Goal: Task Accomplishment & Management: Use online tool/utility

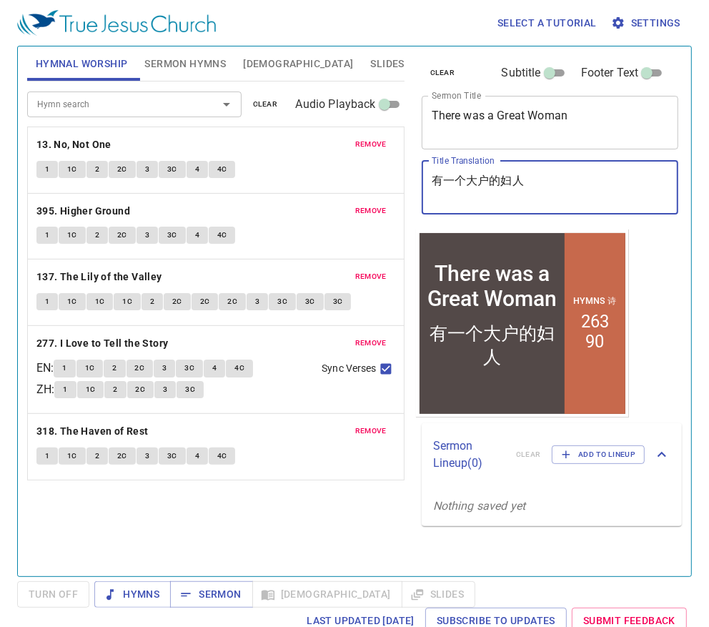
drag, startPoint x: 573, startPoint y: 181, endPoint x: 417, endPoint y: 191, distance: 156.8
click at [417, 191] on div "clear Subtitle Footer Text Sermon Title There was a Great Woman x Sermon Title …" at bounding box center [549, 137] width 267 height 183
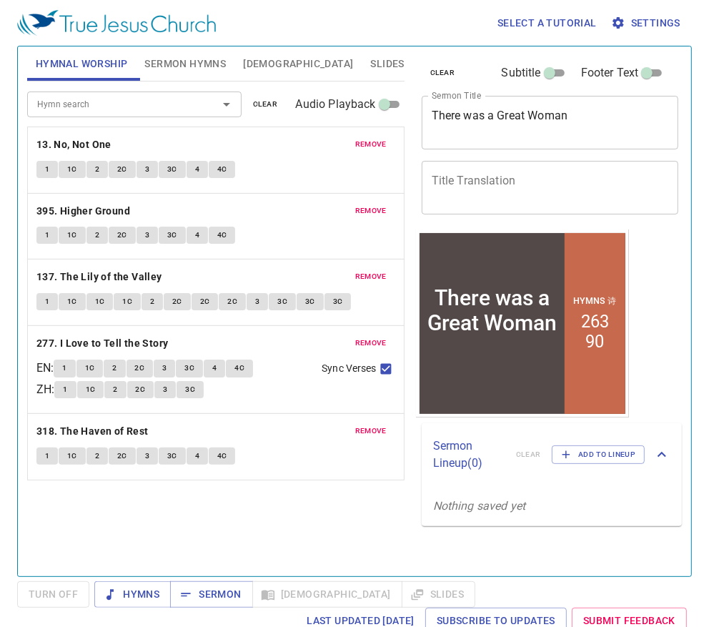
drag, startPoint x: 634, startPoint y: 96, endPoint x: 458, endPoint y: 118, distance: 177.1
click at [458, 118] on div "There was a Great Woman x Sermon Title" at bounding box center [550, 123] width 257 height 54
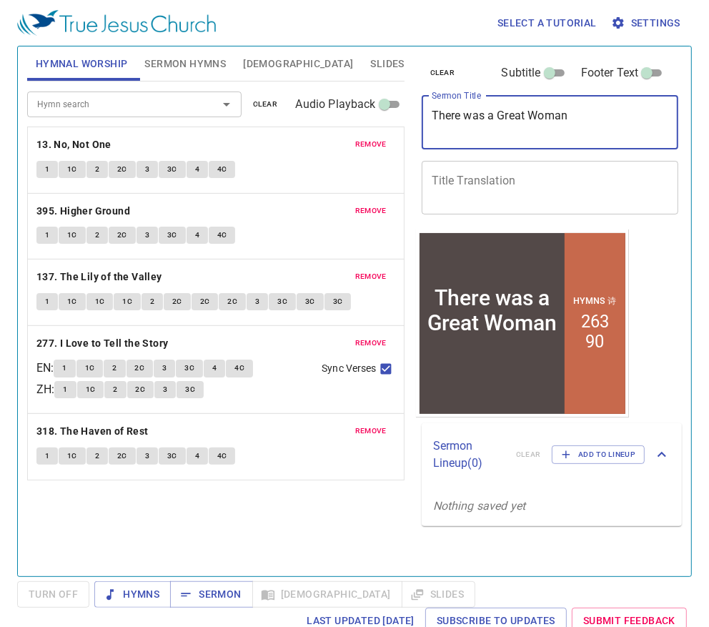
drag, startPoint x: 437, startPoint y: 121, endPoint x: 567, endPoint y: 110, distance: 129.8
click at [567, 110] on textarea "There was a Great Woman" at bounding box center [550, 122] width 237 height 27
type textarea "T"
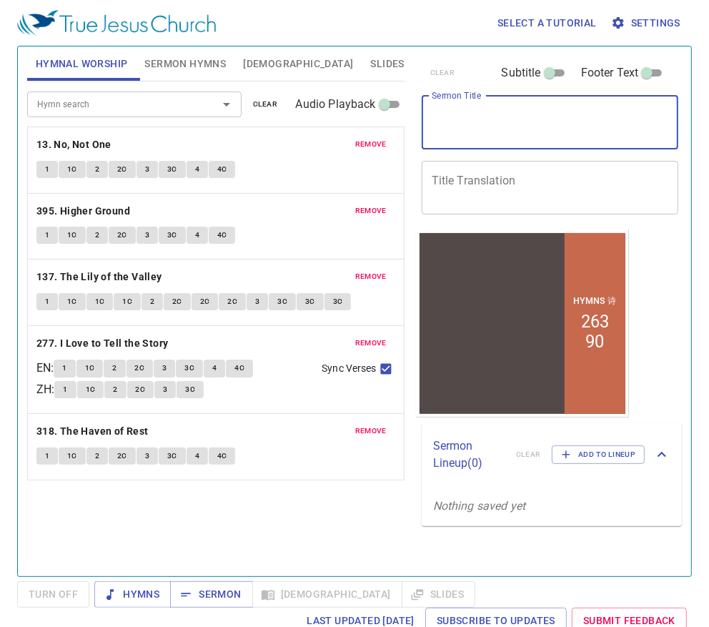
click at [357, 136] on button "remove" at bounding box center [371, 144] width 49 height 17
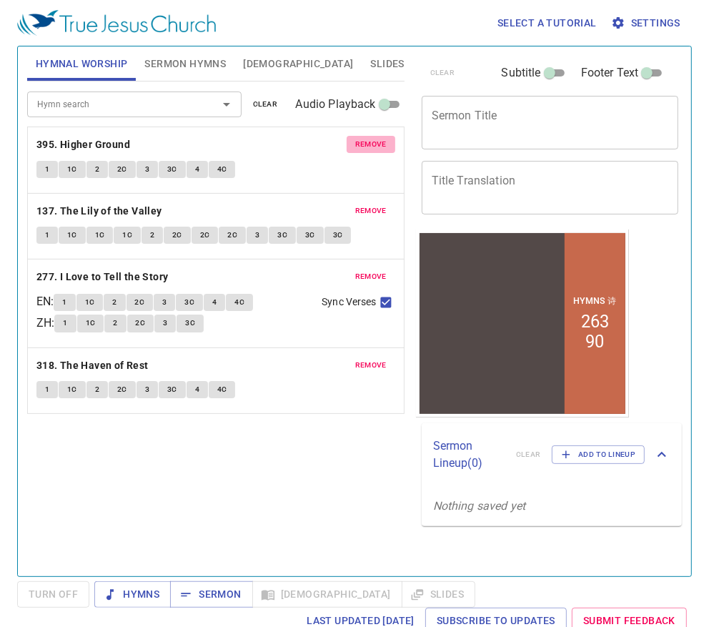
click at [361, 136] on button "remove" at bounding box center [371, 144] width 49 height 17
click at [361, 202] on button "remove" at bounding box center [371, 210] width 49 height 17
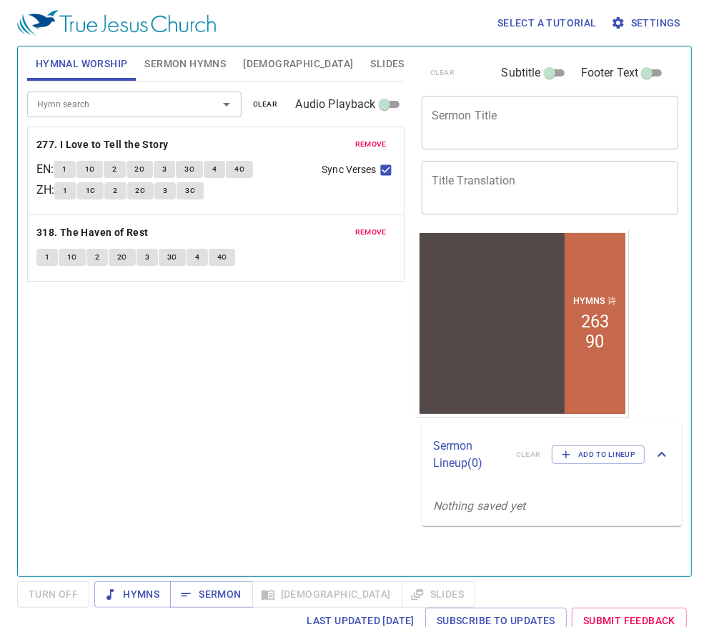
click at [361, 136] on button "remove" at bounding box center [371, 144] width 49 height 17
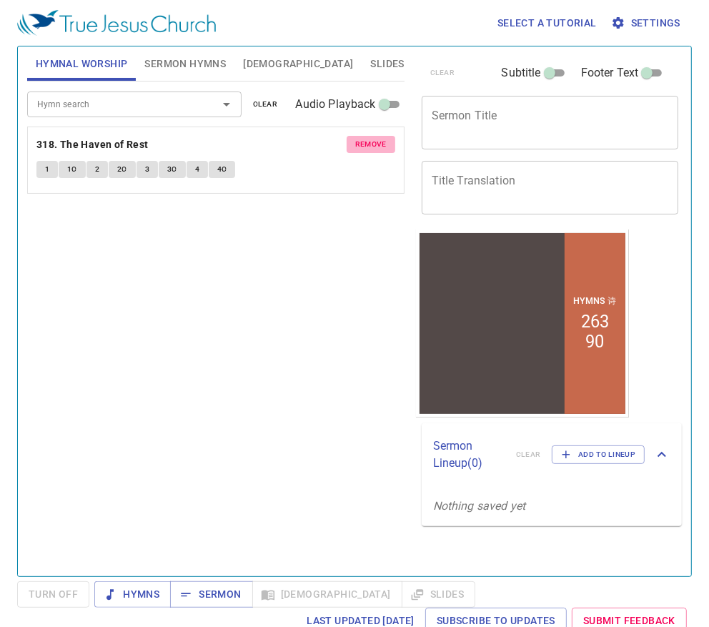
click at [361, 136] on button "remove" at bounding box center [371, 144] width 49 height 17
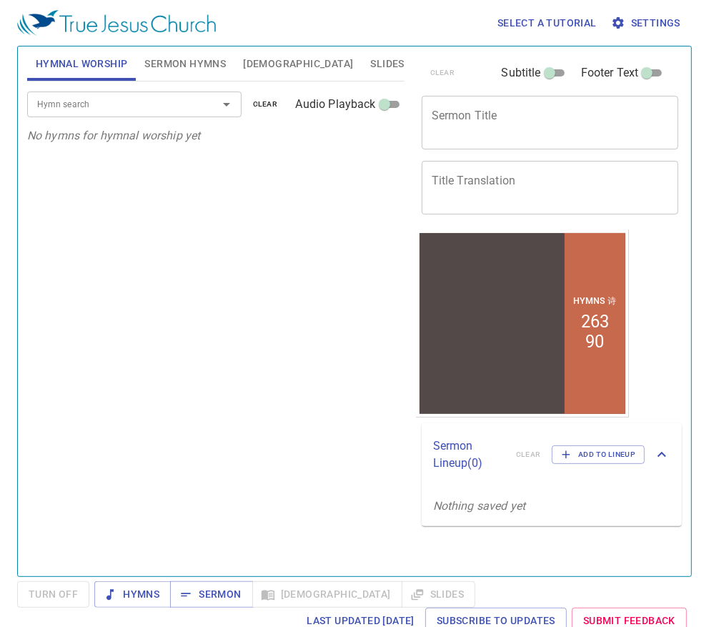
click at [184, 68] on span "Sermon Hymns" at bounding box center [184, 64] width 81 height 18
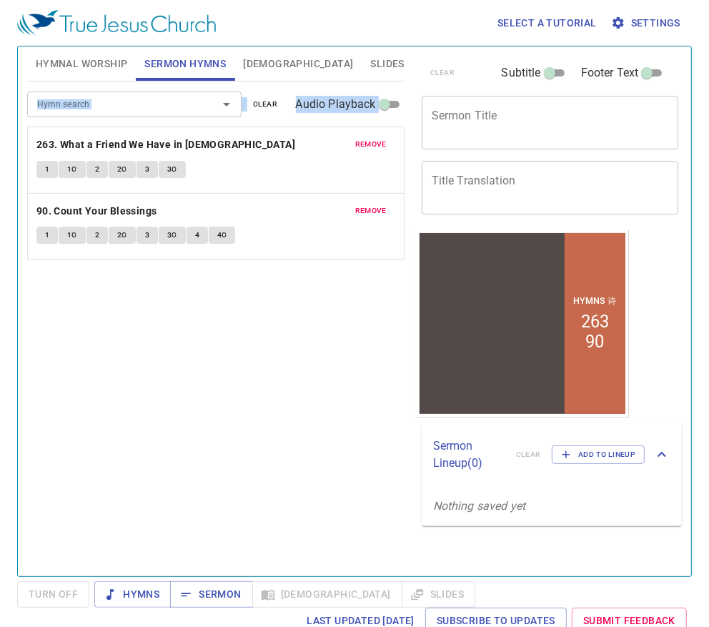
click at [369, 134] on div "remove 263. What a Friend We Have in Jesus 1 1C 2 2C 3 3C" at bounding box center [216, 160] width 376 height 66
click at [369, 147] on span "remove" at bounding box center [370, 144] width 31 height 13
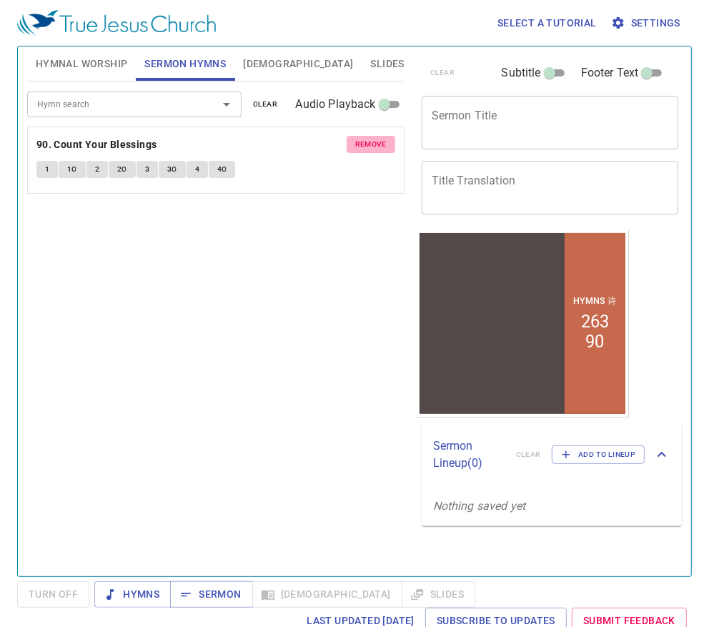
click at [369, 147] on span "remove" at bounding box center [370, 144] width 31 height 13
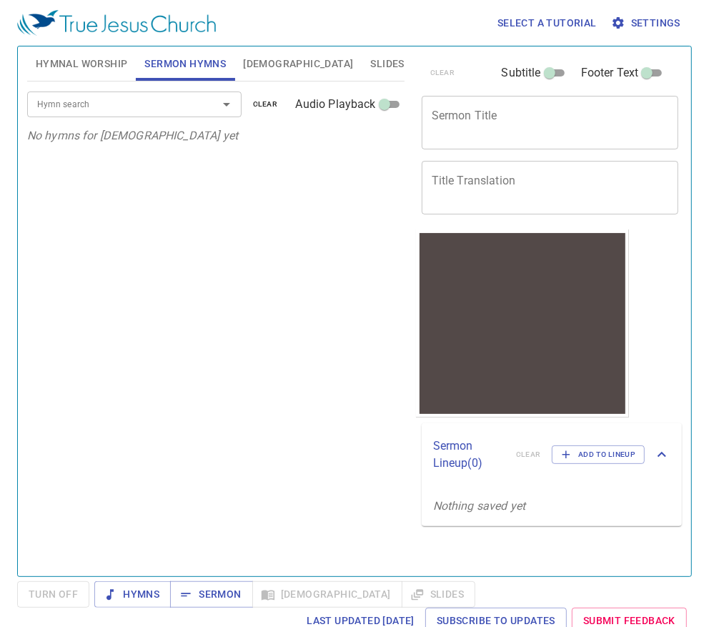
click at [369, 147] on div "Hymn search Hymn search clear Audio Playback No hymns for sermon yet" at bounding box center [215, 322] width 377 height 482
click at [104, 67] on span "Hymnal Worship" at bounding box center [82, 64] width 92 height 18
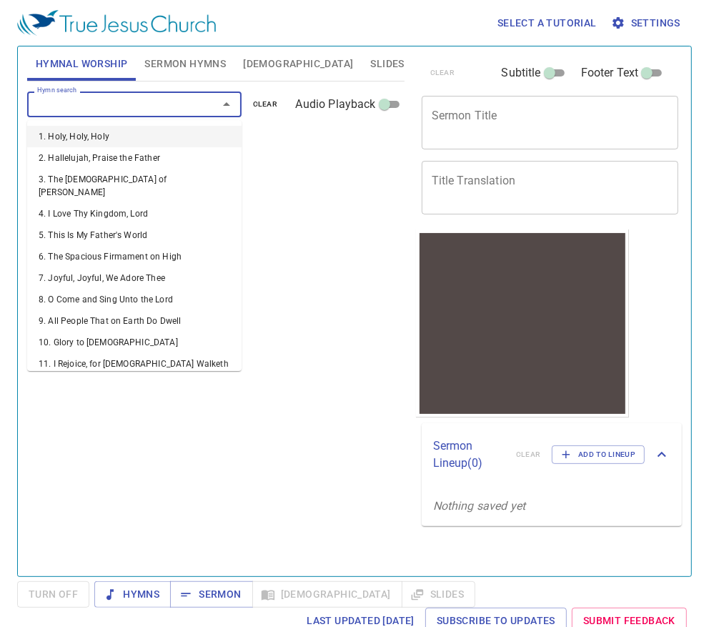
click at [129, 112] on input "Hymn search" at bounding box center [113, 104] width 164 height 16
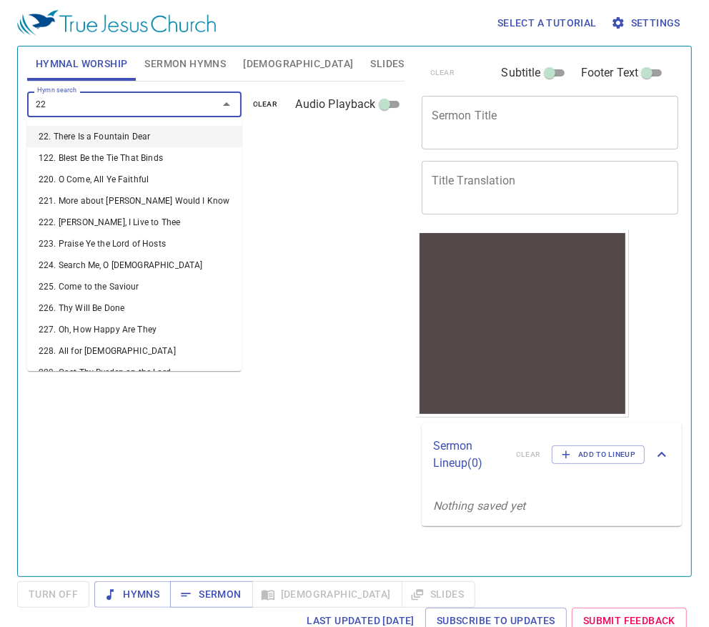
type input "226"
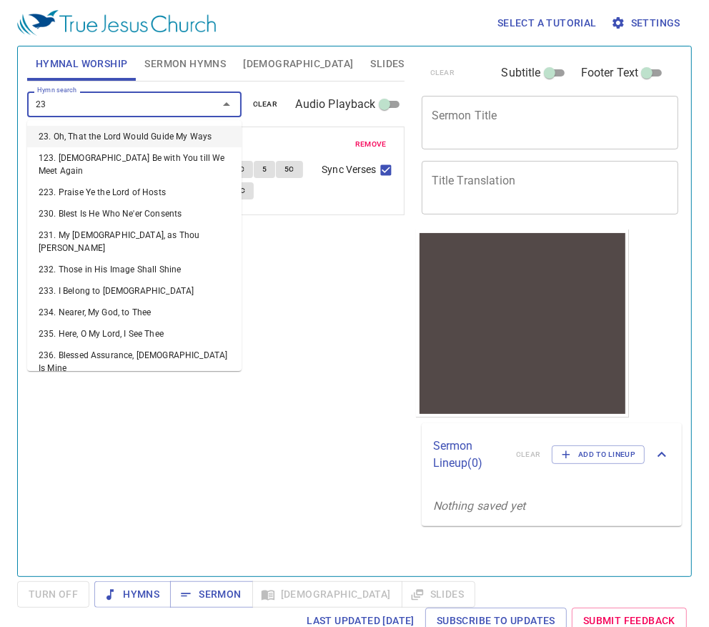
type input "232"
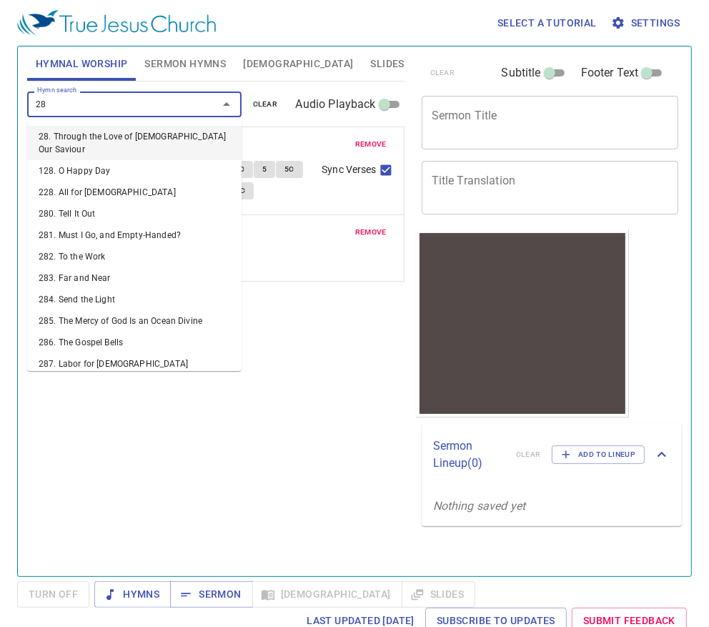
type input "281"
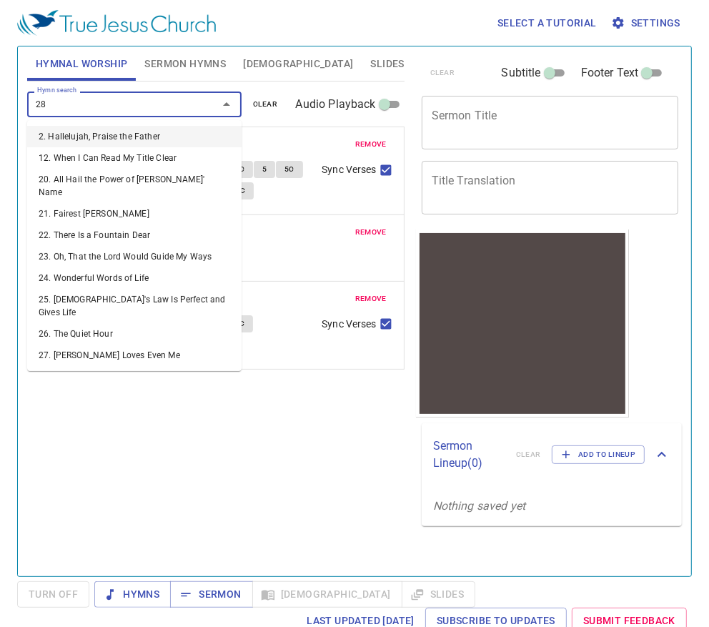
type input "282"
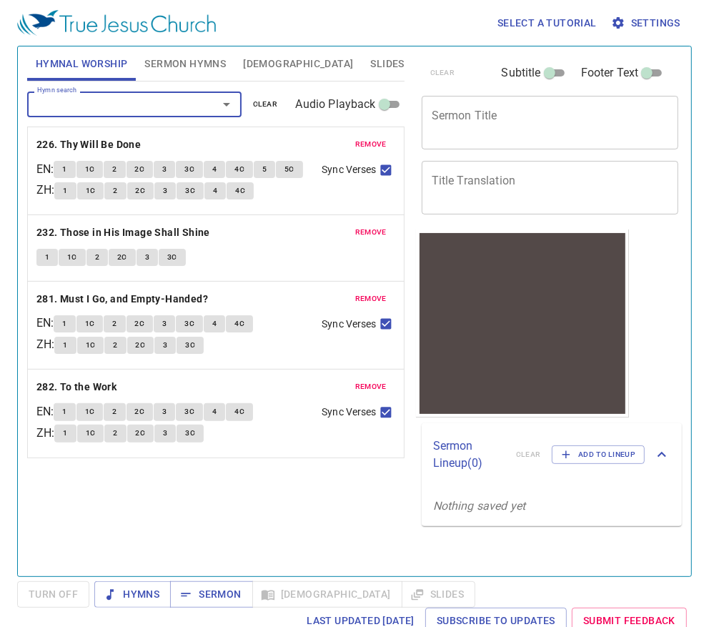
click at [489, 175] on textarea "Title Translation" at bounding box center [550, 187] width 237 height 27
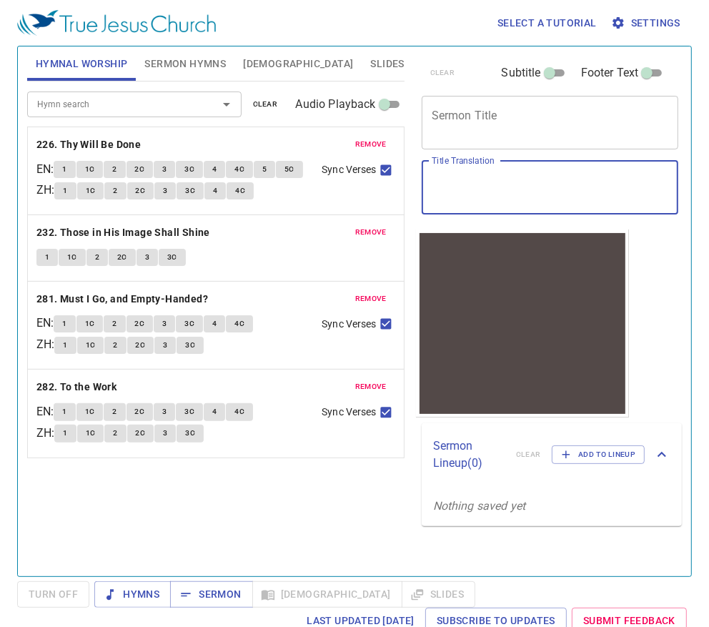
paste textarea "鍥而不舍一一坚持 1 压力是鍥而不舍的动力 2 安静的坚持将成为你的底氣 3 转机会出现是你的坚持关键"
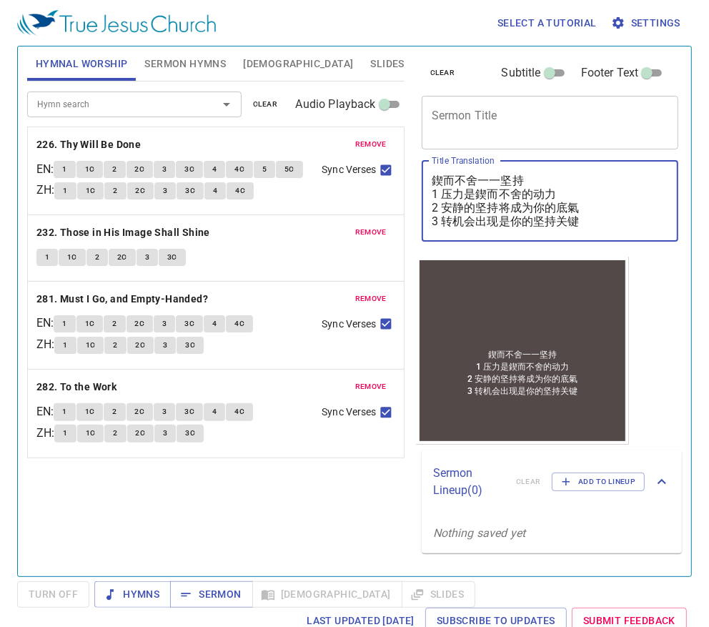
type textarea "鍥而不舍一一坚持 1 压力是鍥而不舍的动力 2 安静的坚持将成为你的底氣 3 转机会出现是你的坚持关键"
click at [188, 67] on span "Sermon Hymns" at bounding box center [184, 64] width 81 height 18
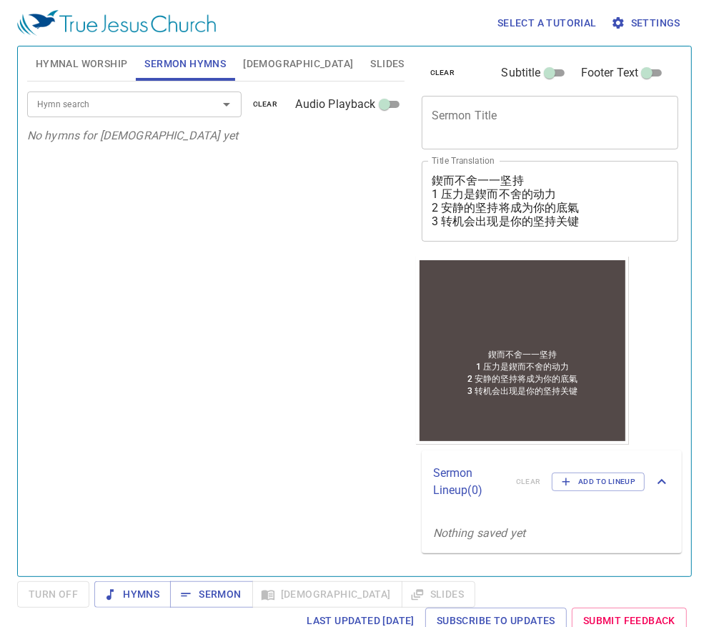
click at [151, 97] on input "Hymn search" at bounding box center [113, 104] width 164 height 16
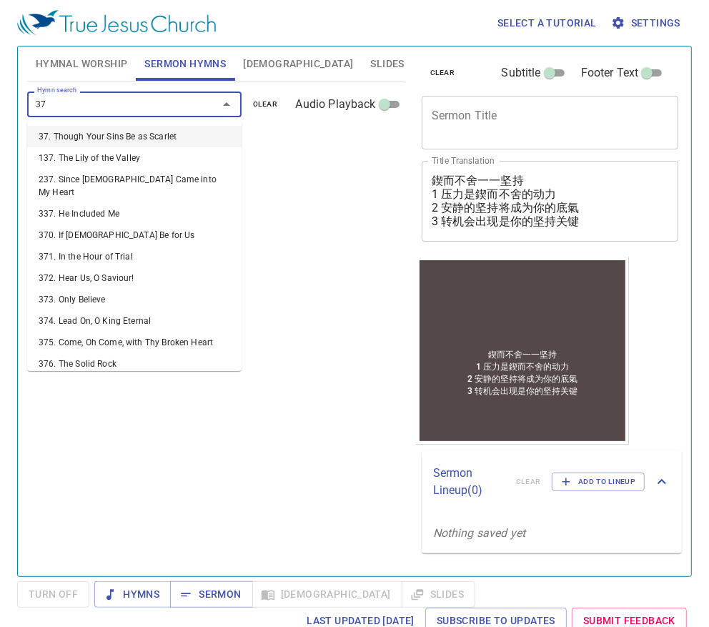
type input "373"
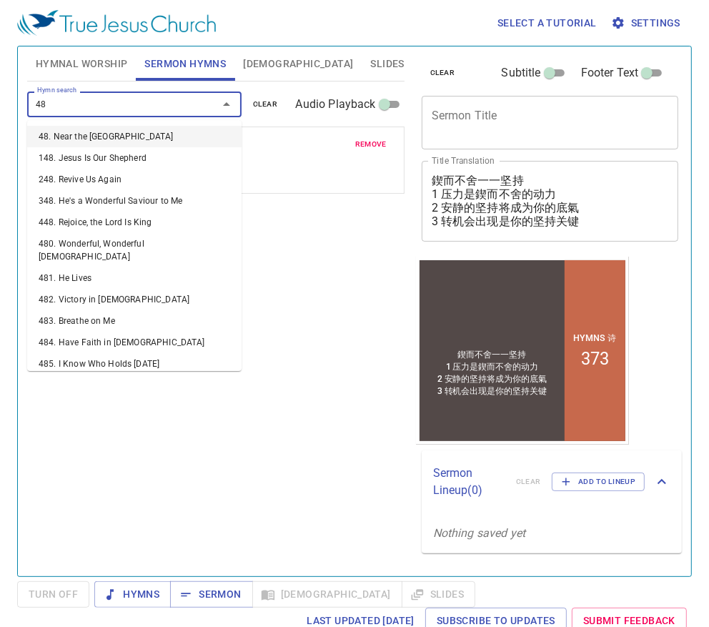
type input "482"
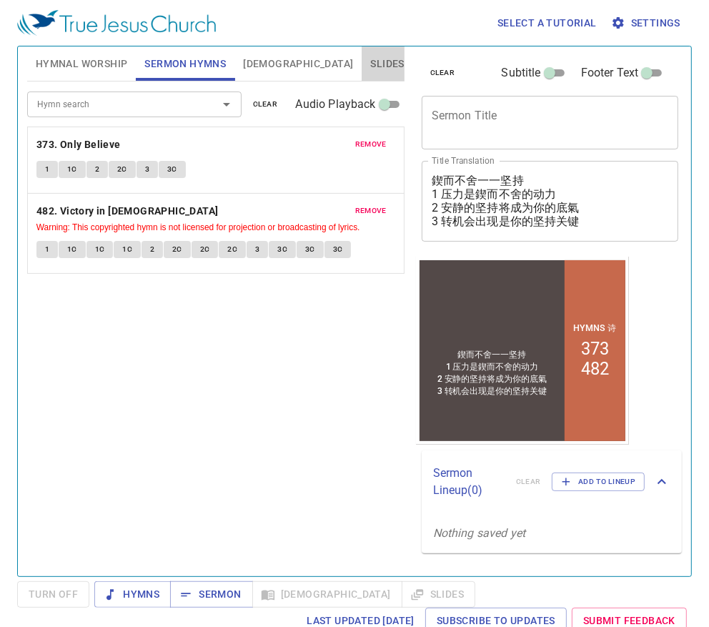
click at [362, 74] on button "Slides" at bounding box center [387, 63] width 51 height 34
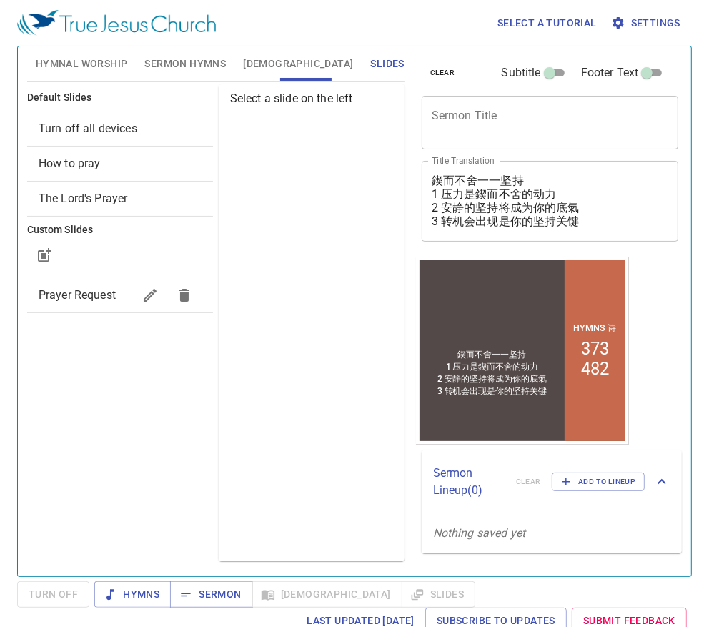
click at [72, 291] on span "Prayer Request" at bounding box center [77, 295] width 77 height 14
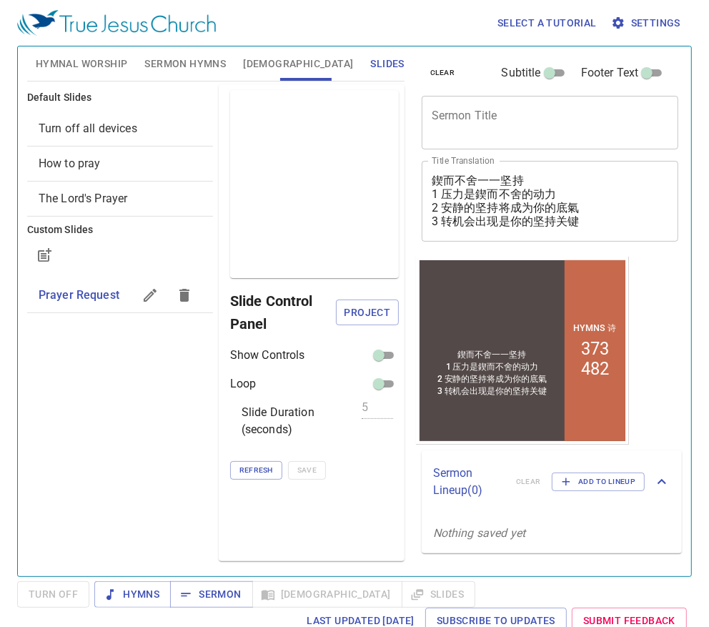
click at [72, 291] on span "Prayer Request" at bounding box center [79, 295] width 81 height 14
click at [347, 305] on span "Project" at bounding box center [367, 313] width 40 height 18
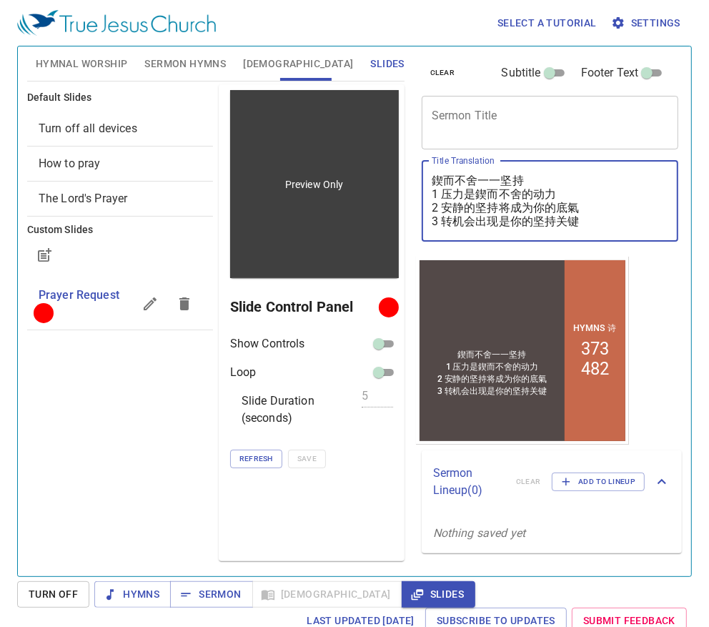
drag, startPoint x: 588, startPoint y: 217, endPoint x: 382, endPoint y: 183, distance: 208.6
click at [382, 183] on div "Hymnal Worship Sermon Hymns Bible Slides Hymn search Hymn search clear Audio Pl…" at bounding box center [354, 306] width 666 height 530
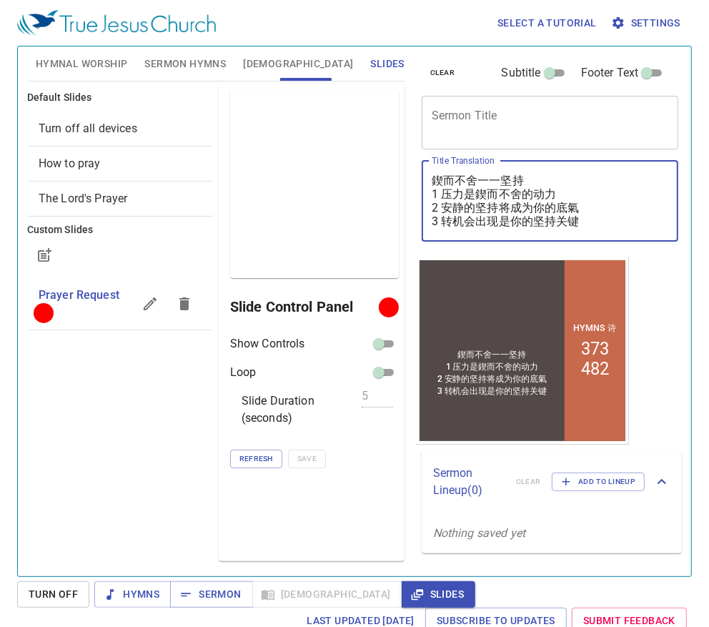
click at [483, 106] on div "x Sermon Title" at bounding box center [550, 123] width 257 height 54
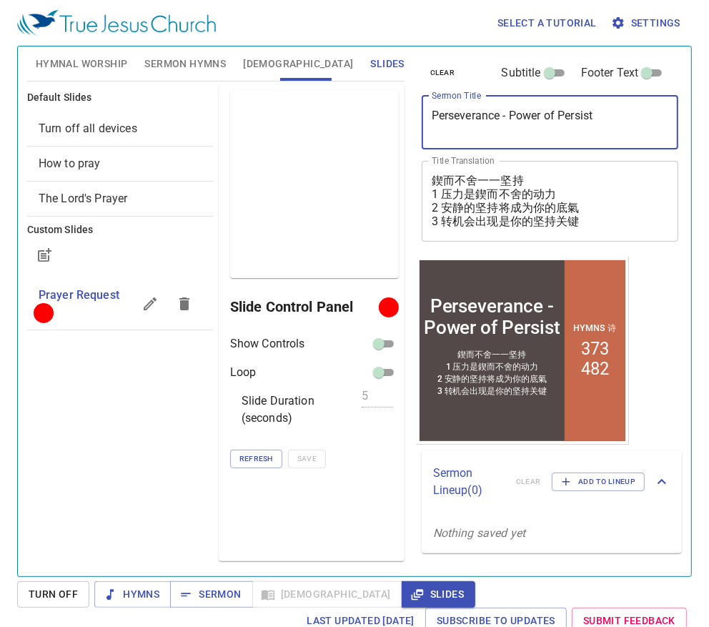
type textarea "Perseverance - Power of Persiste"
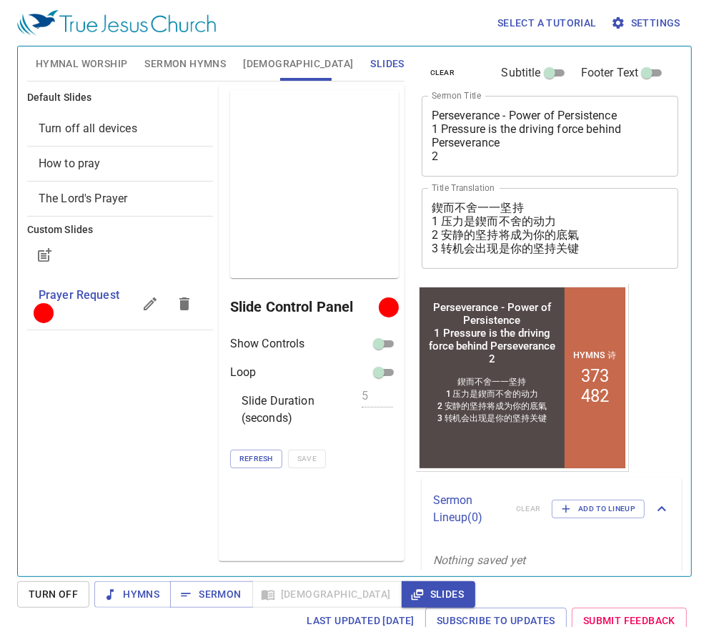
click at [451, 156] on textarea "Perseverance - Power of Persistence 1 Pressure is the driving force behind Pers…" at bounding box center [550, 136] width 237 height 54
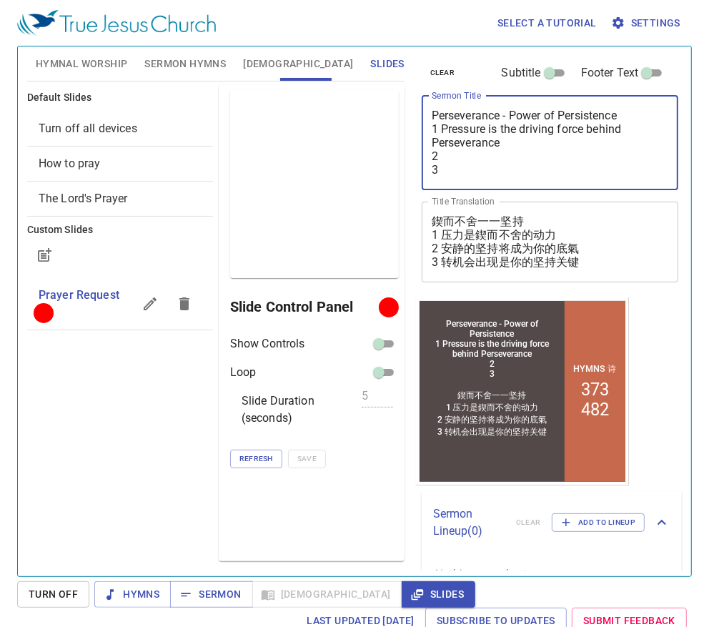
type textarea "Perseverance - Power of Persistence 1 Pressure is the driving force behind Pers…"
click at [504, 160] on textarea "Perseverance - Power of Persistence 1 Pressure is the driving force behind Pers…" at bounding box center [550, 143] width 237 height 68
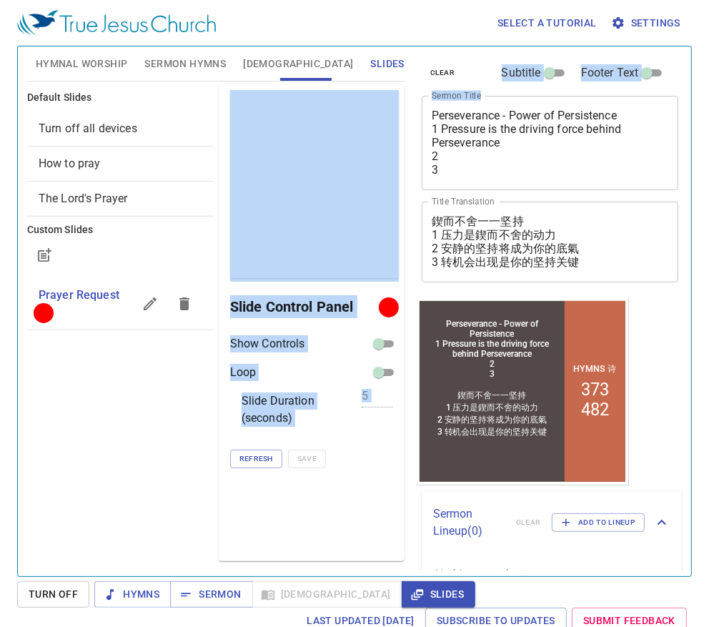
drag, startPoint x: 447, startPoint y: 177, endPoint x: 409, endPoint y: 137, distance: 54.6
click at [409, 137] on div "Hymnal Worship Sermon Hymns Bible Slides Hymn search Hymn search clear Audio Pl…" at bounding box center [354, 306] width 666 height 530
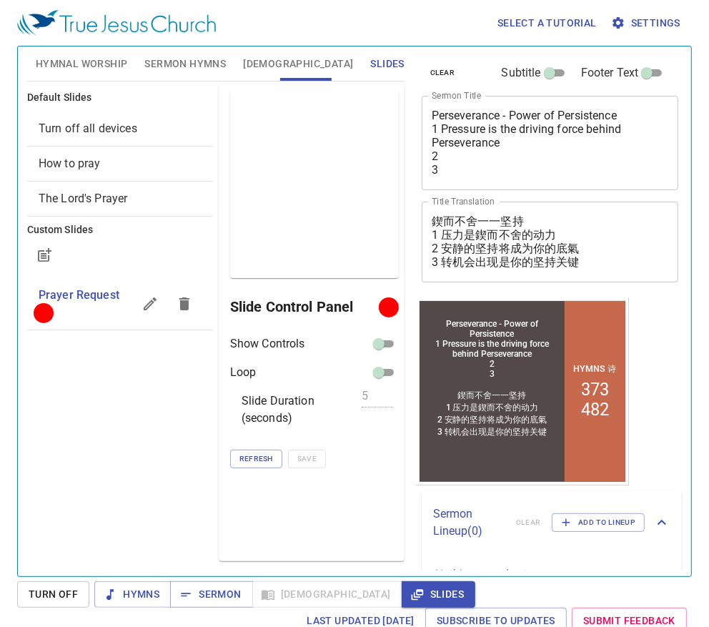
click at [477, 159] on textarea "Perseverance - Power of Persistence 1 Pressure is the driving force behind Pers…" at bounding box center [550, 143] width 237 height 68
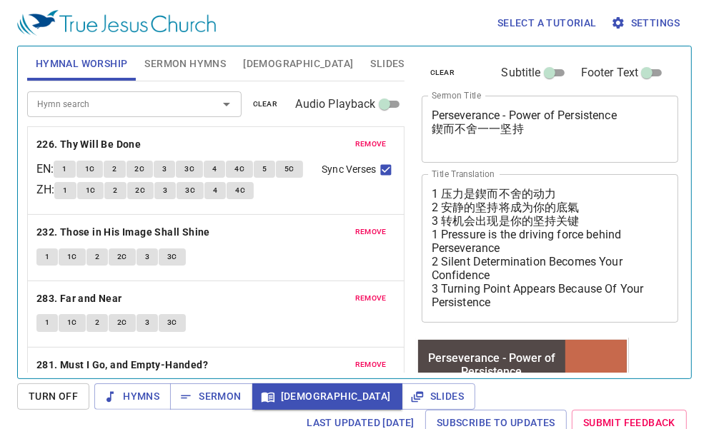
scroll to position [132, 0]
